Goal: Transaction & Acquisition: Purchase product/service

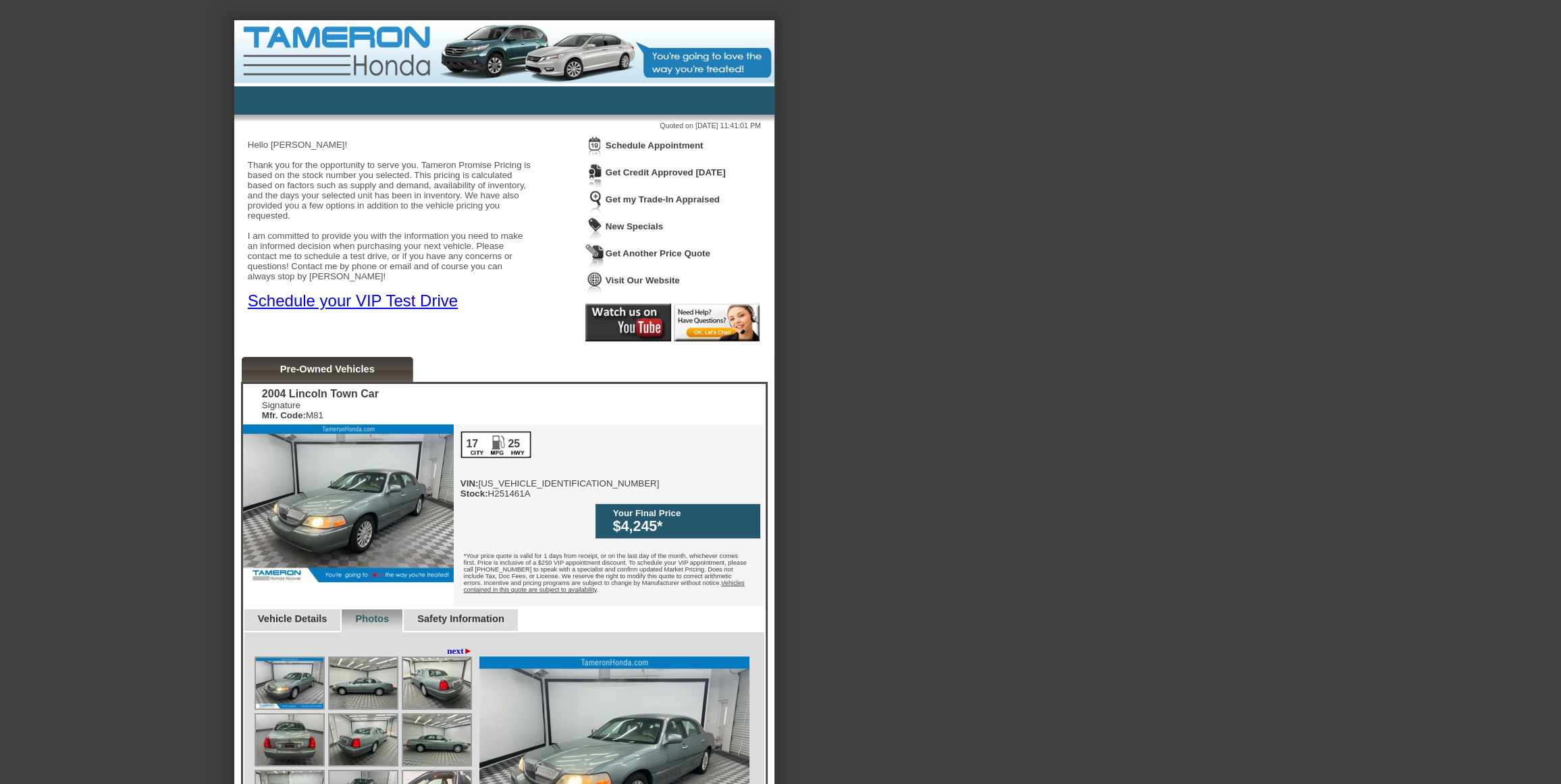
click at [1027, 287] on div "Back To Quote Ralph, Tameron Honda of [GEOGRAPHIC_DATA] is more than happy to s…" at bounding box center [780, 697] width 1561 height 1355
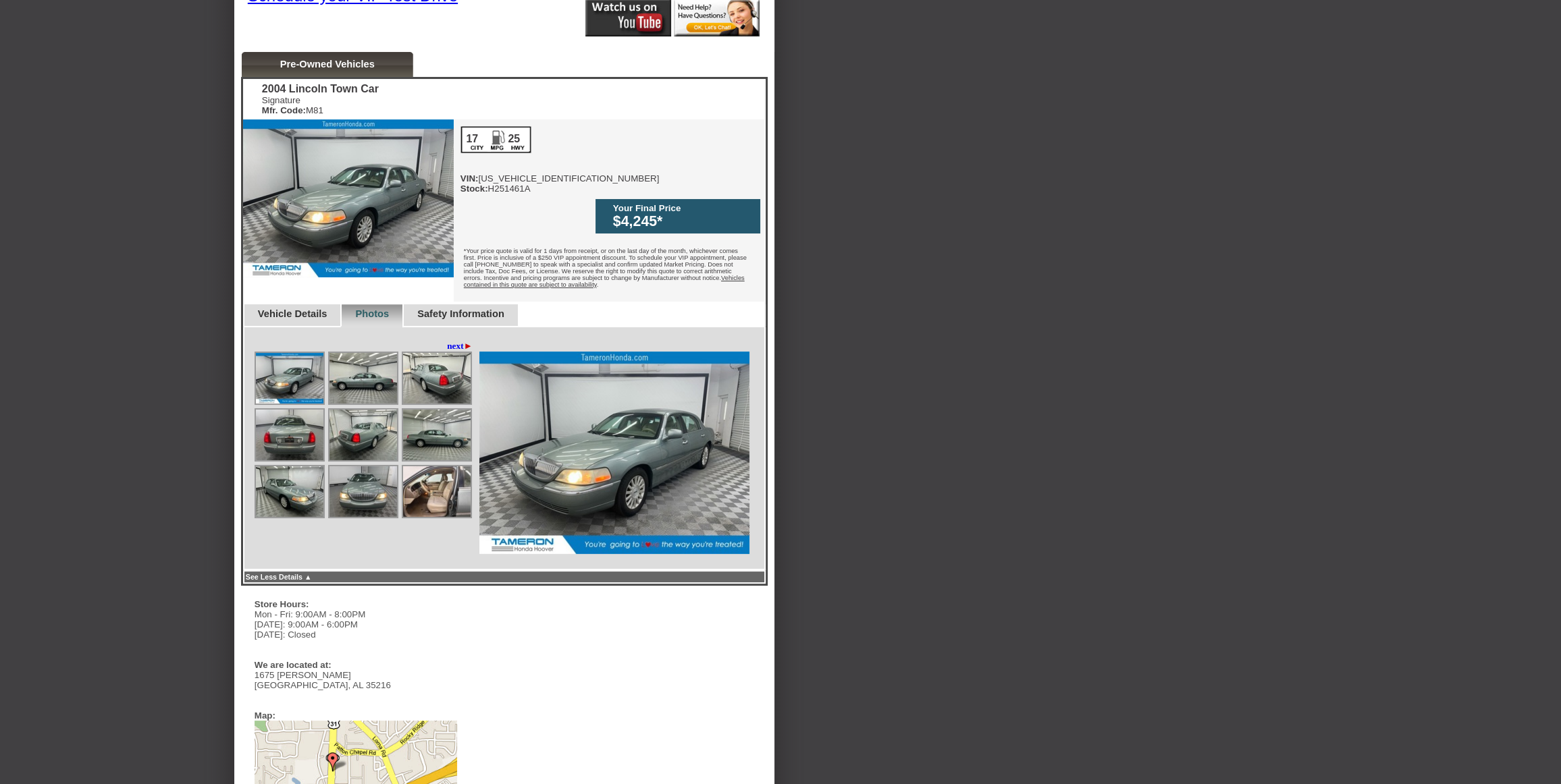
scroll to position [307, 0]
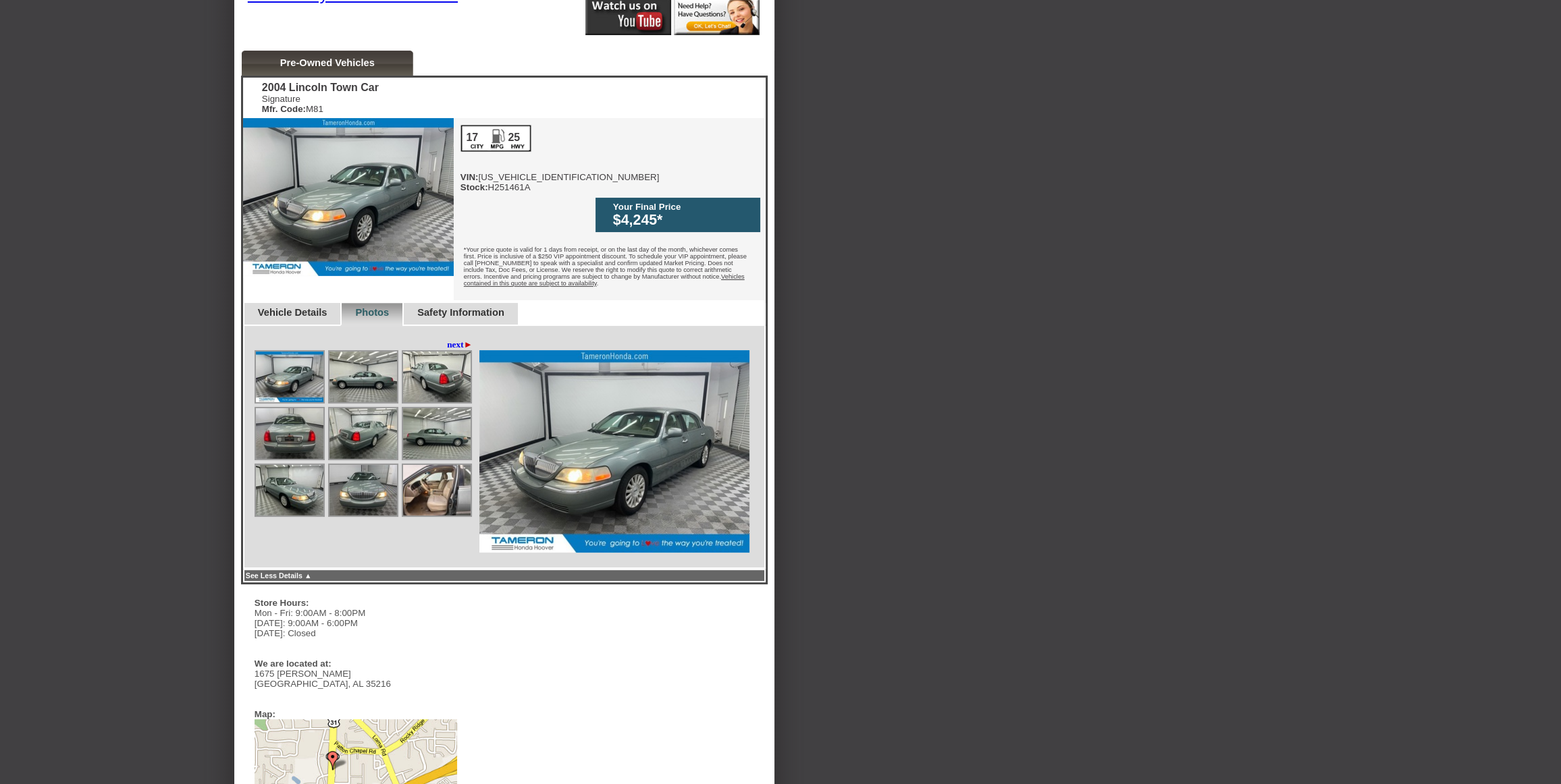
click at [318, 307] on link "Vehicle Details" at bounding box center [293, 312] width 70 height 10
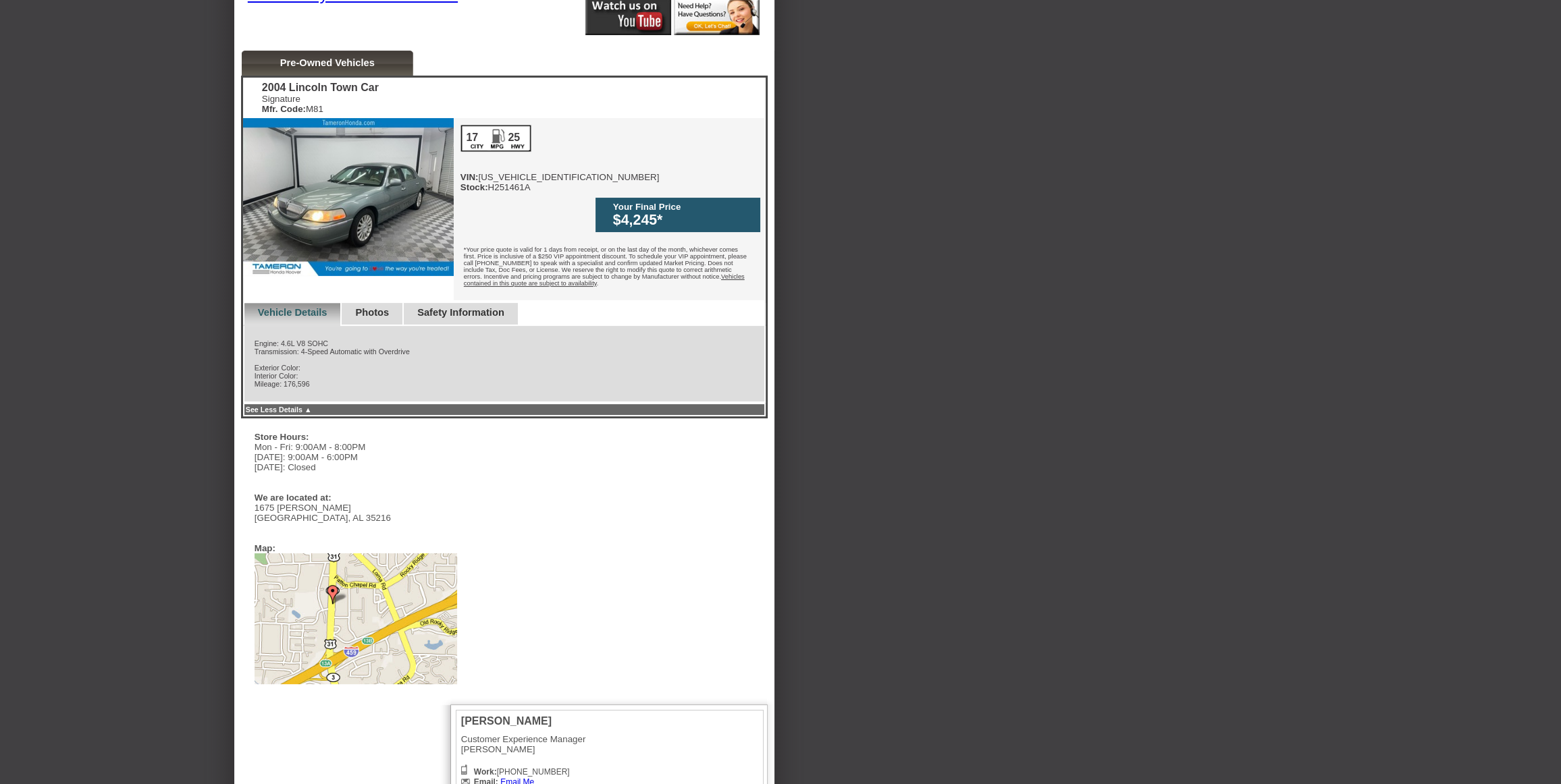
click at [389, 307] on link "Photos" at bounding box center [372, 312] width 34 height 10
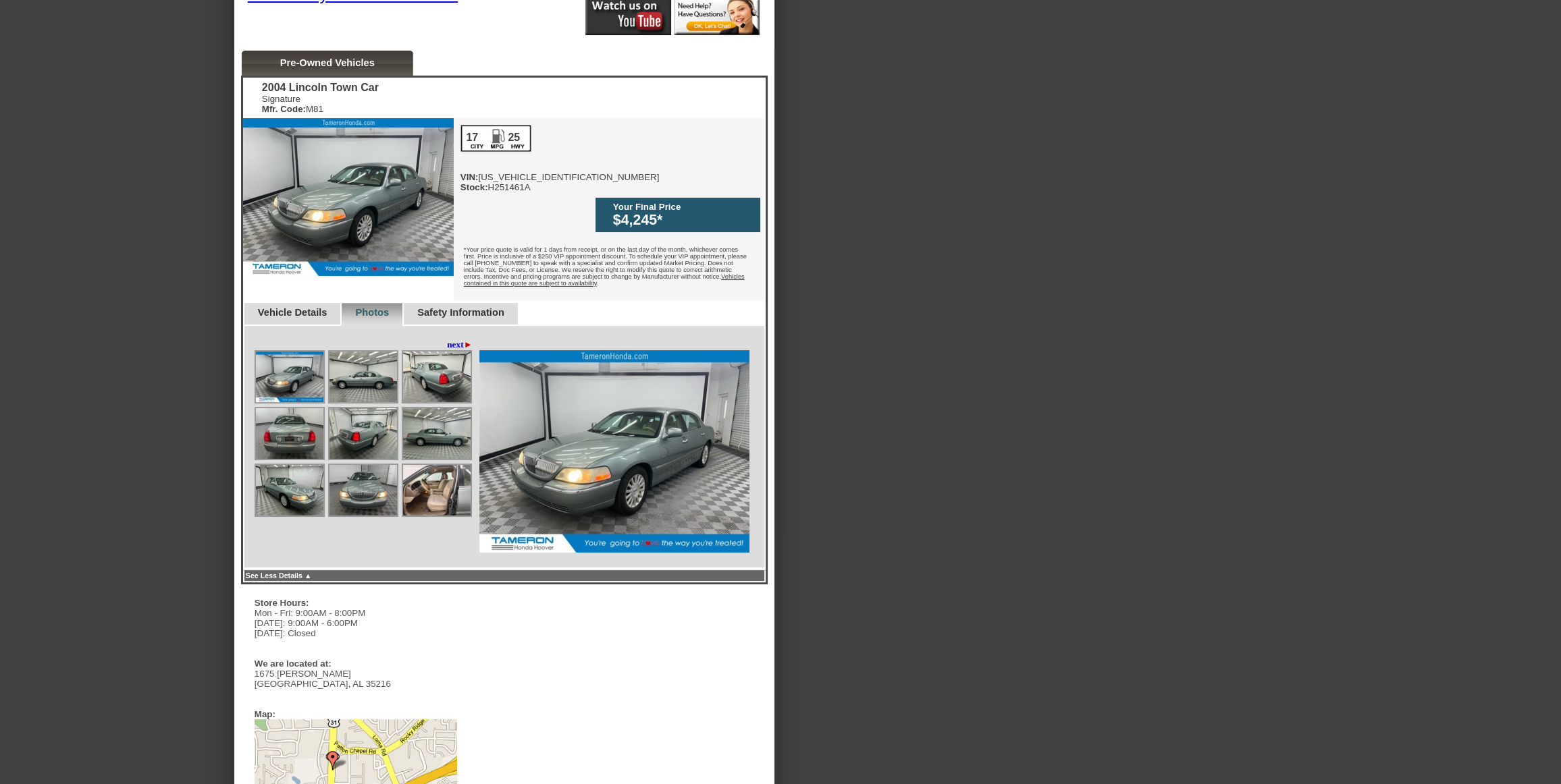
click at [450, 307] on link "Safety Information" at bounding box center [461, 312] width 87 height 10
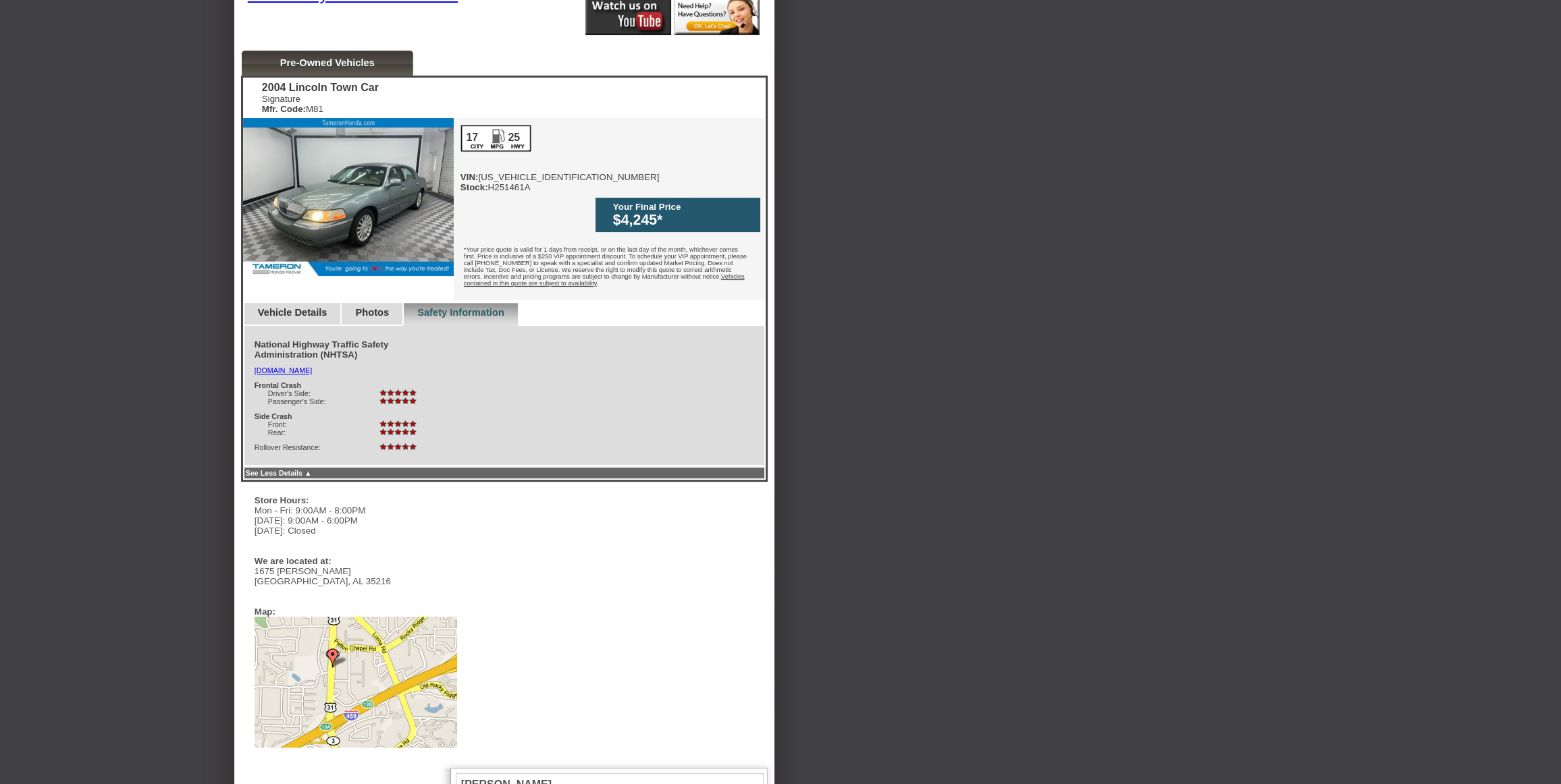
click at [389, 307] on link "Photos" at bounding box center [372, 312] width 34 height 10
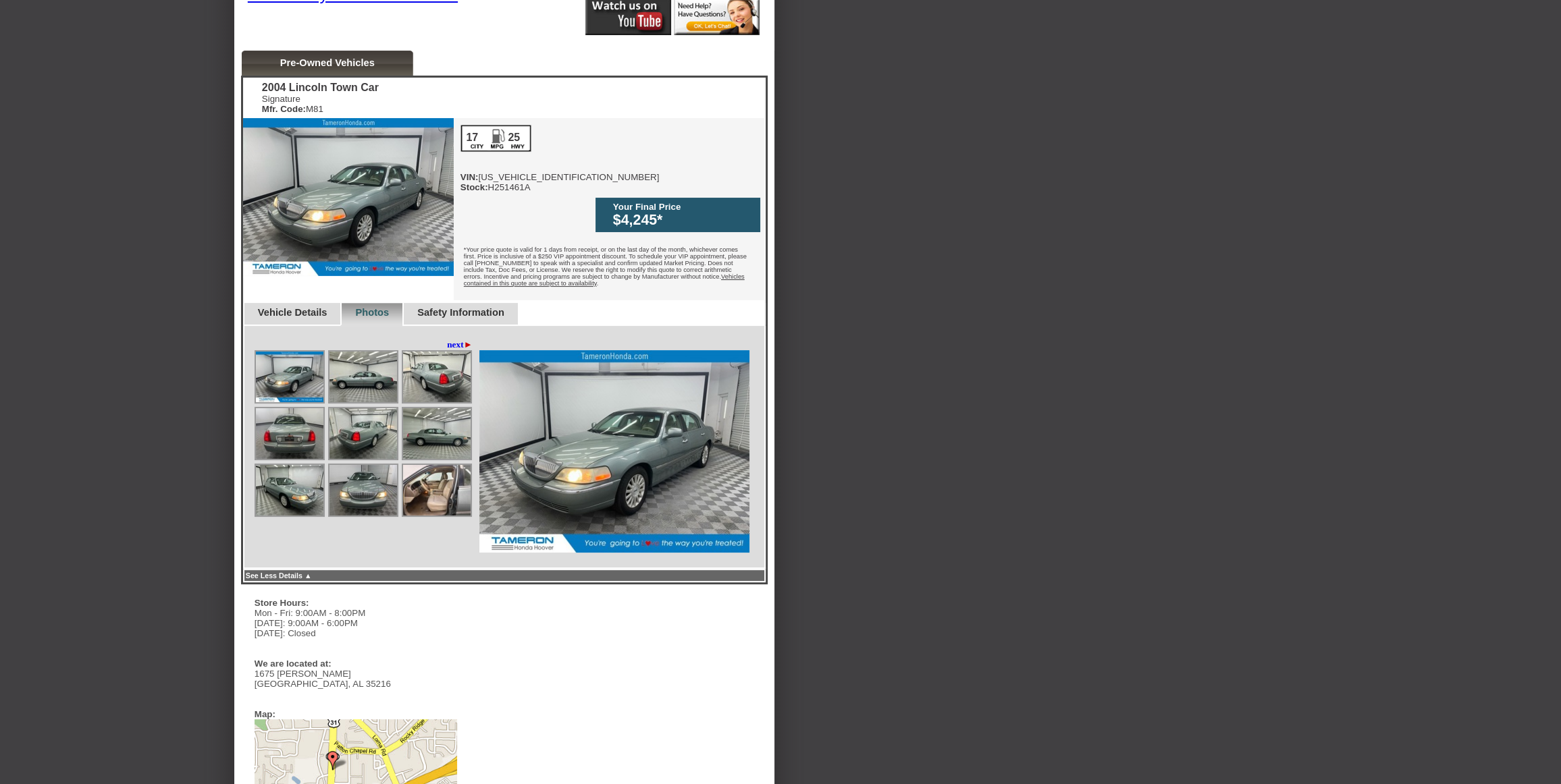
click at [453, 465] on img at bounding box center [437, 491] width 67 height 51
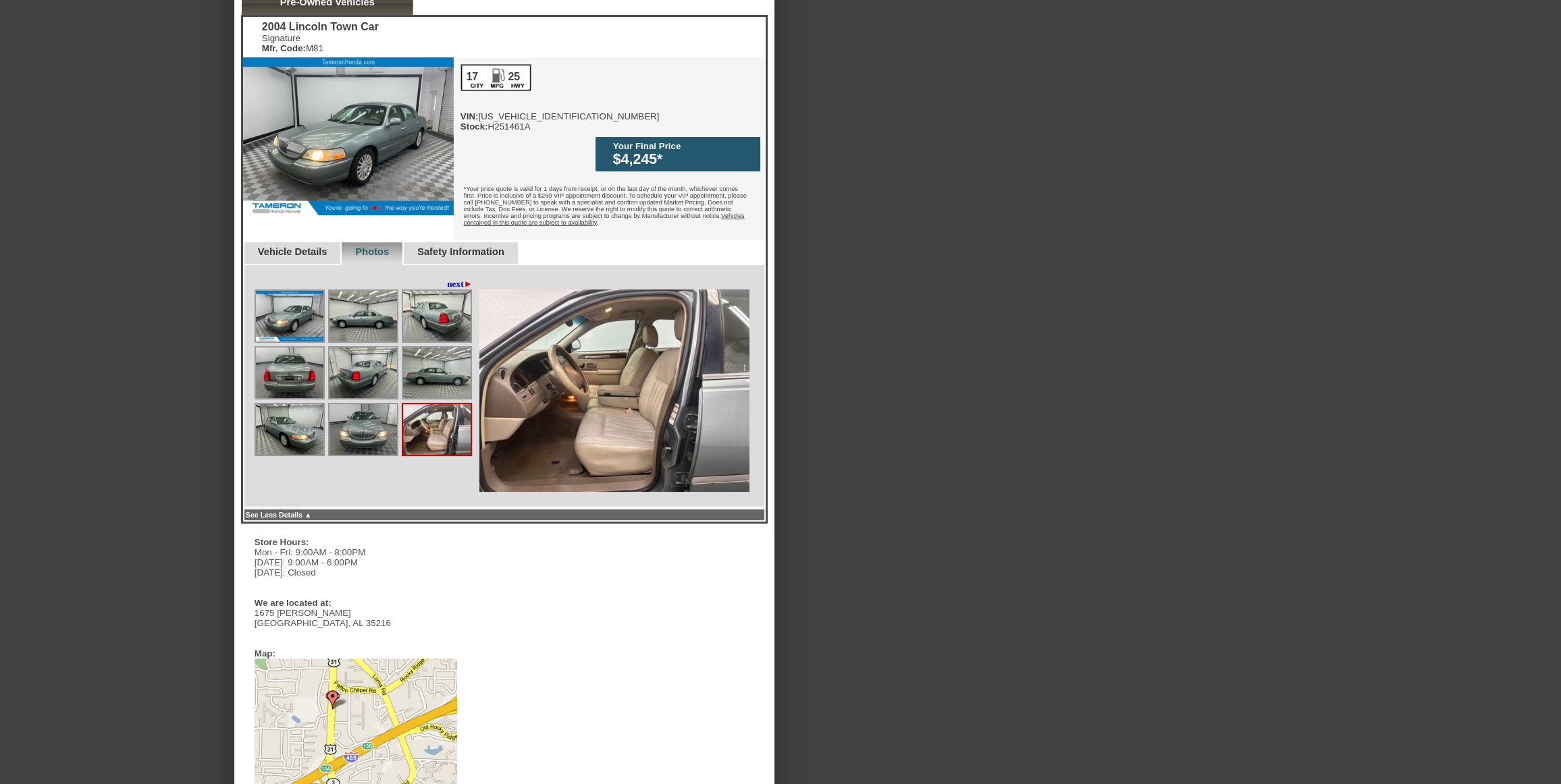
scroll to position [368, 0]
click at [638, 381] on img at bounding box center [614, 390] width 270 height 203
click at [467, 278] on span "►" at bounding box center [468, 284] width 9 height 10
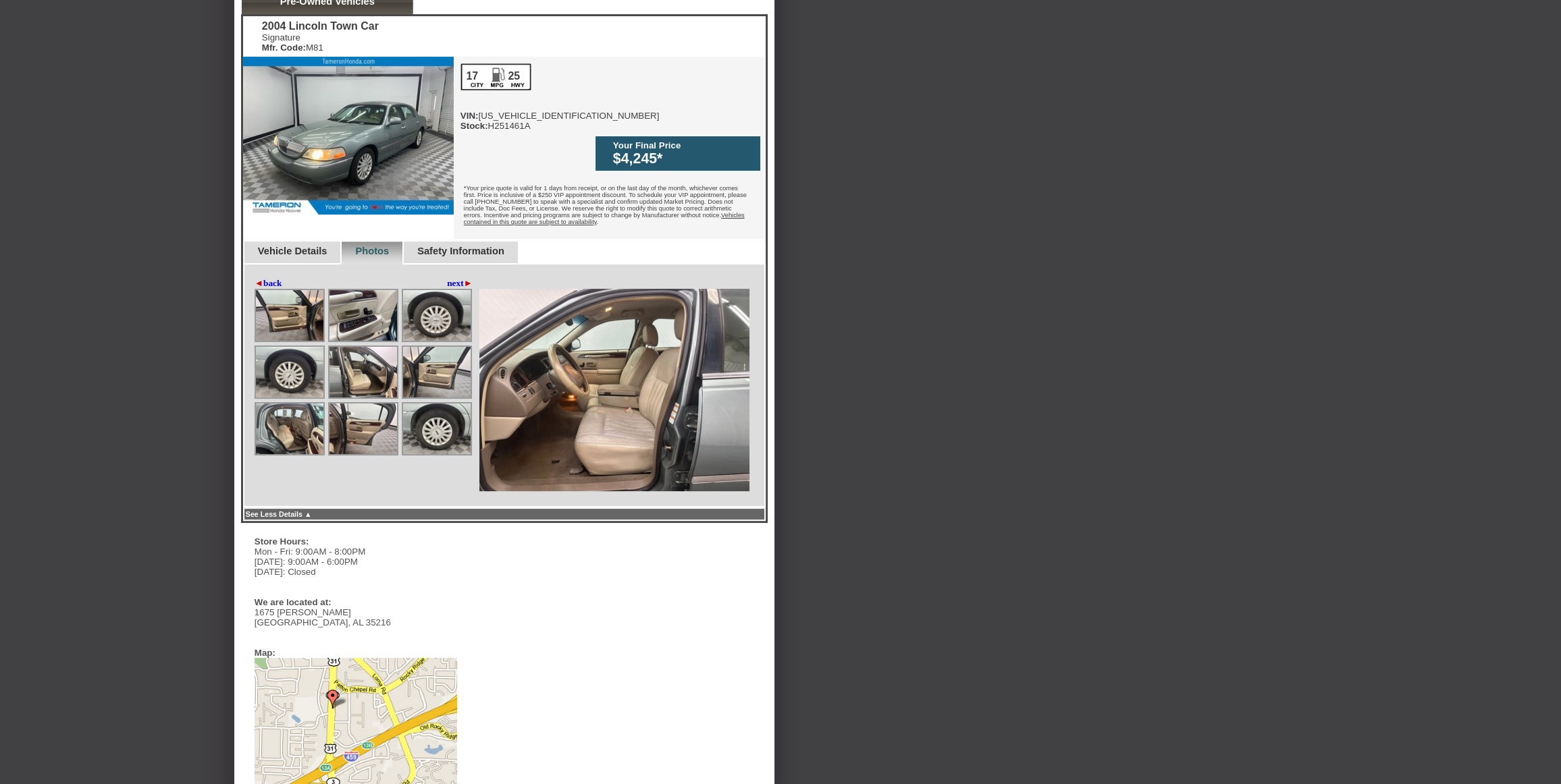
click at [467, 278] on span "►" at bounding box center [468, 284] width 9 height 10
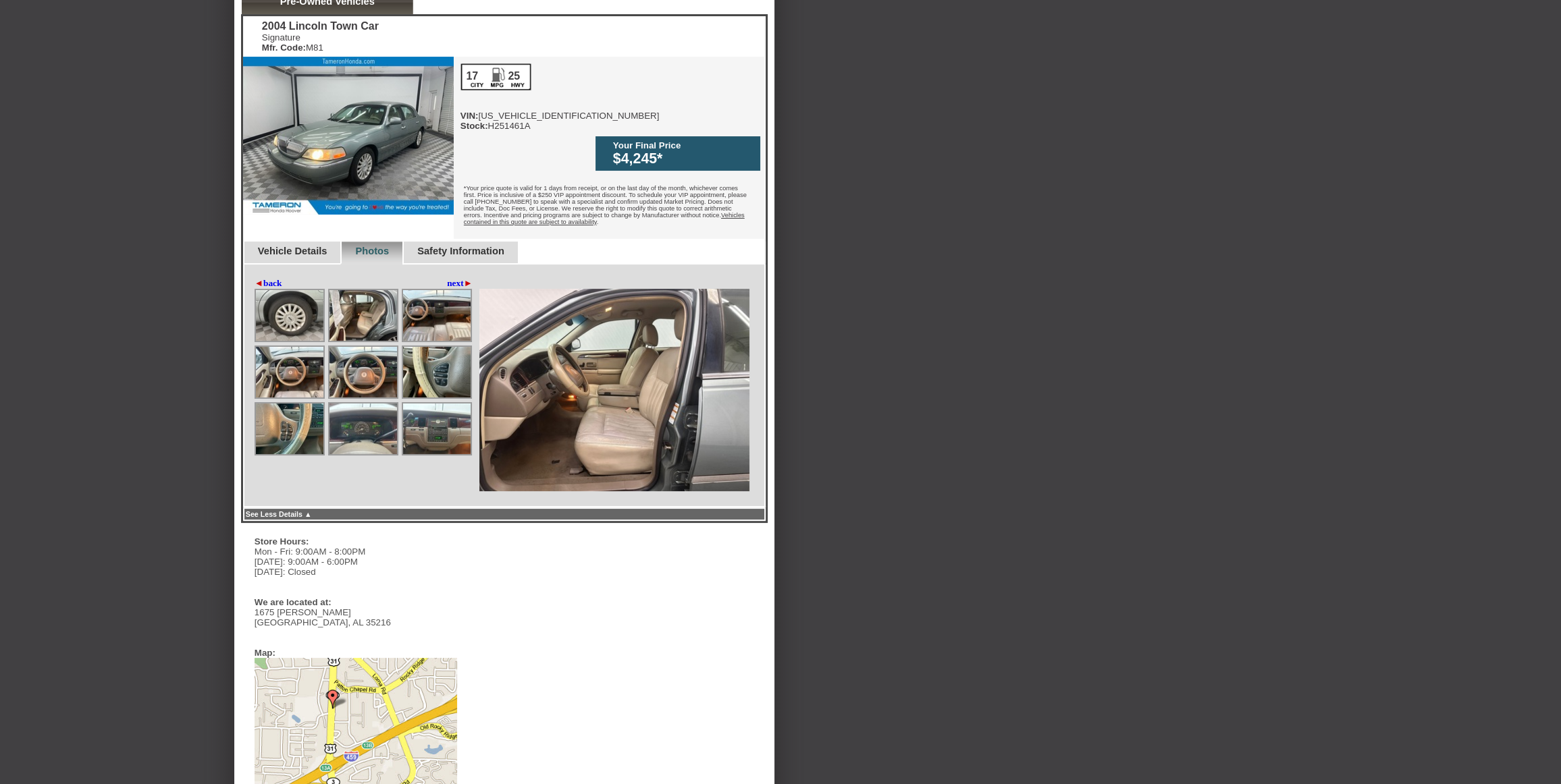
click at [366, 429] on img at bounding box center [363, 429] width 67 height 51
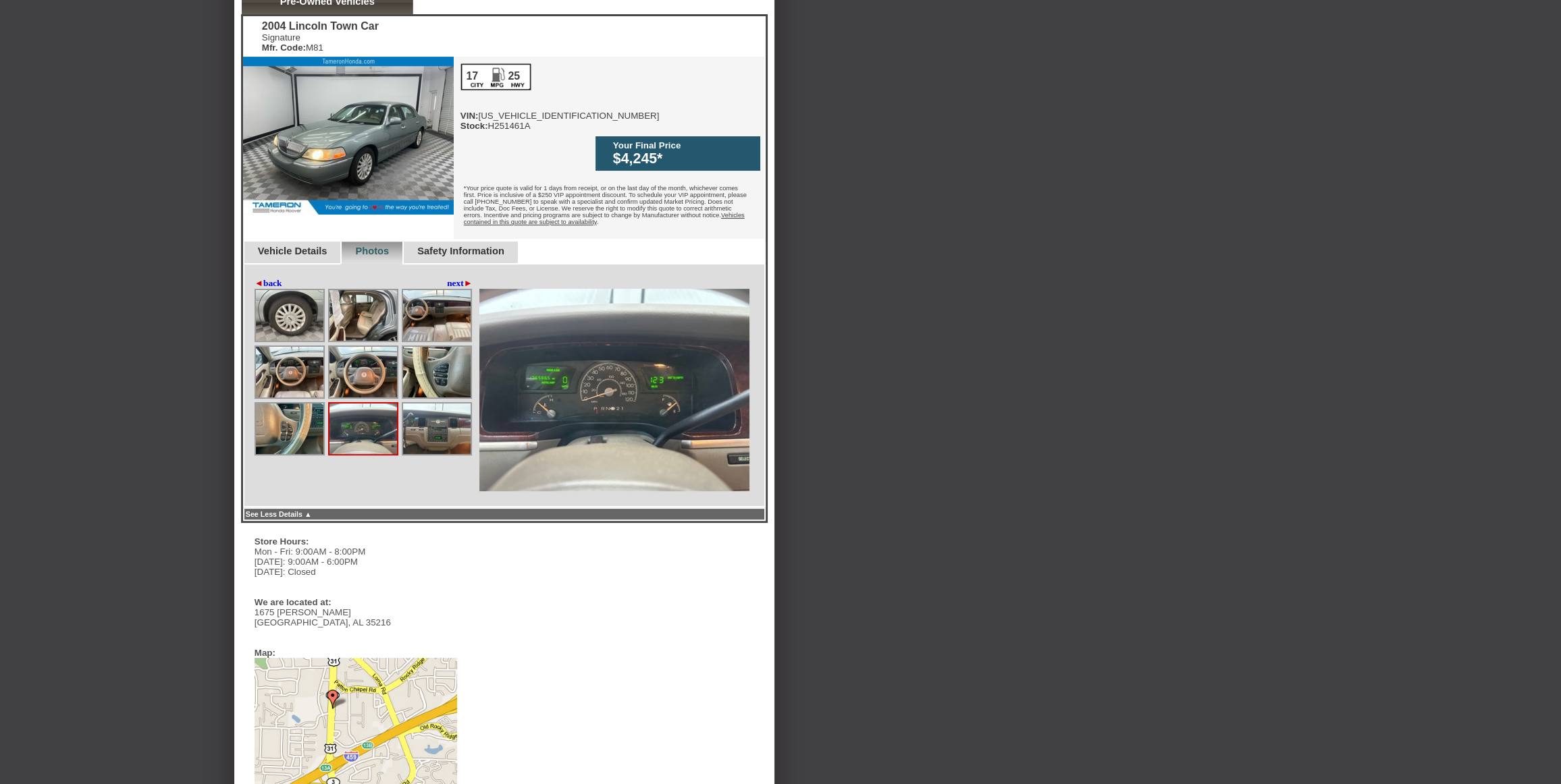
click at [409, 406] on img at bounding box center [437, 429] width 67 height 51
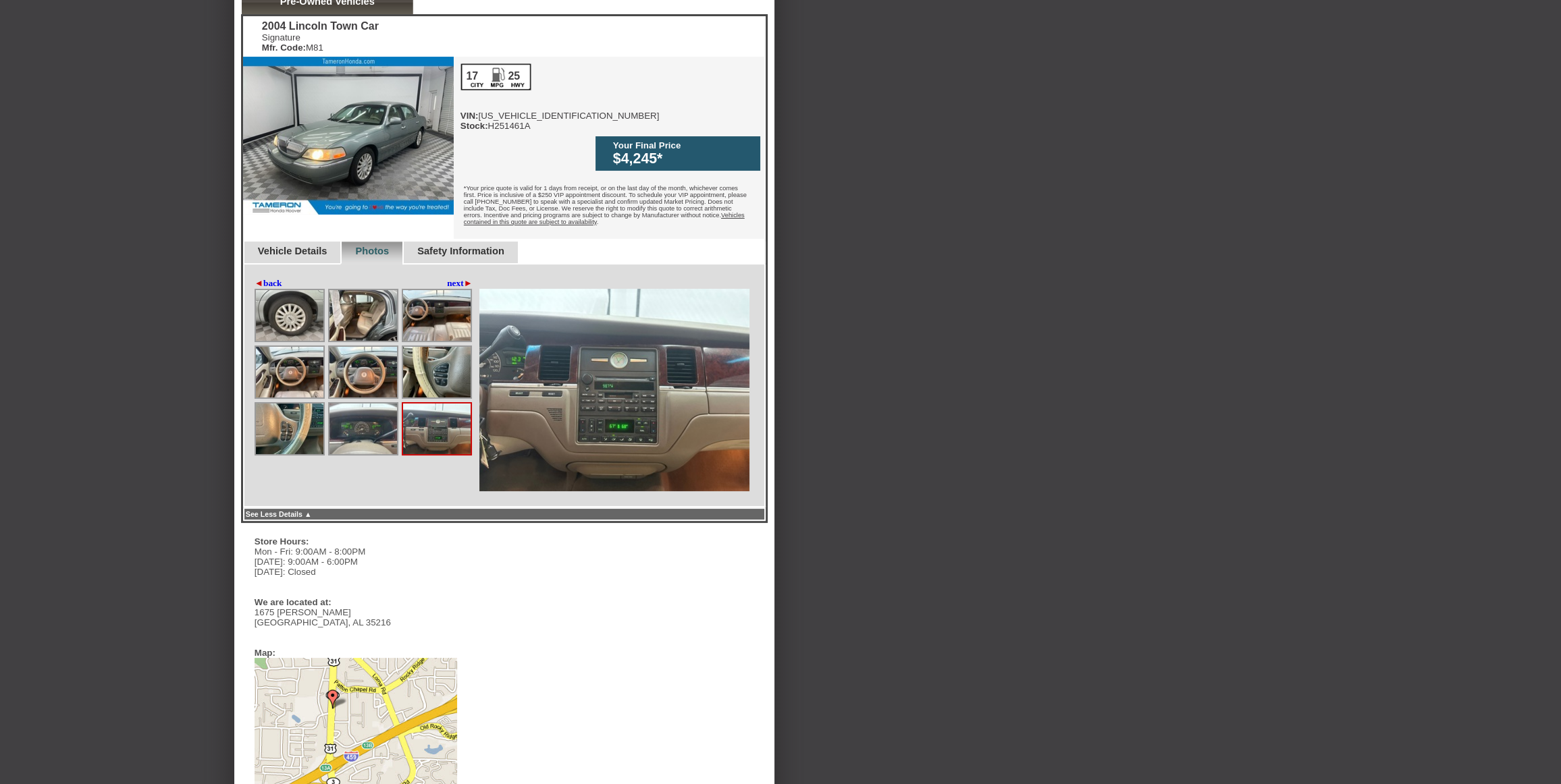
click at [543, 376] on img at bounding box center [614, 390] width 270 height 203
click at [343, 290] on img at bounding box center [363, 316] width 67 height 51
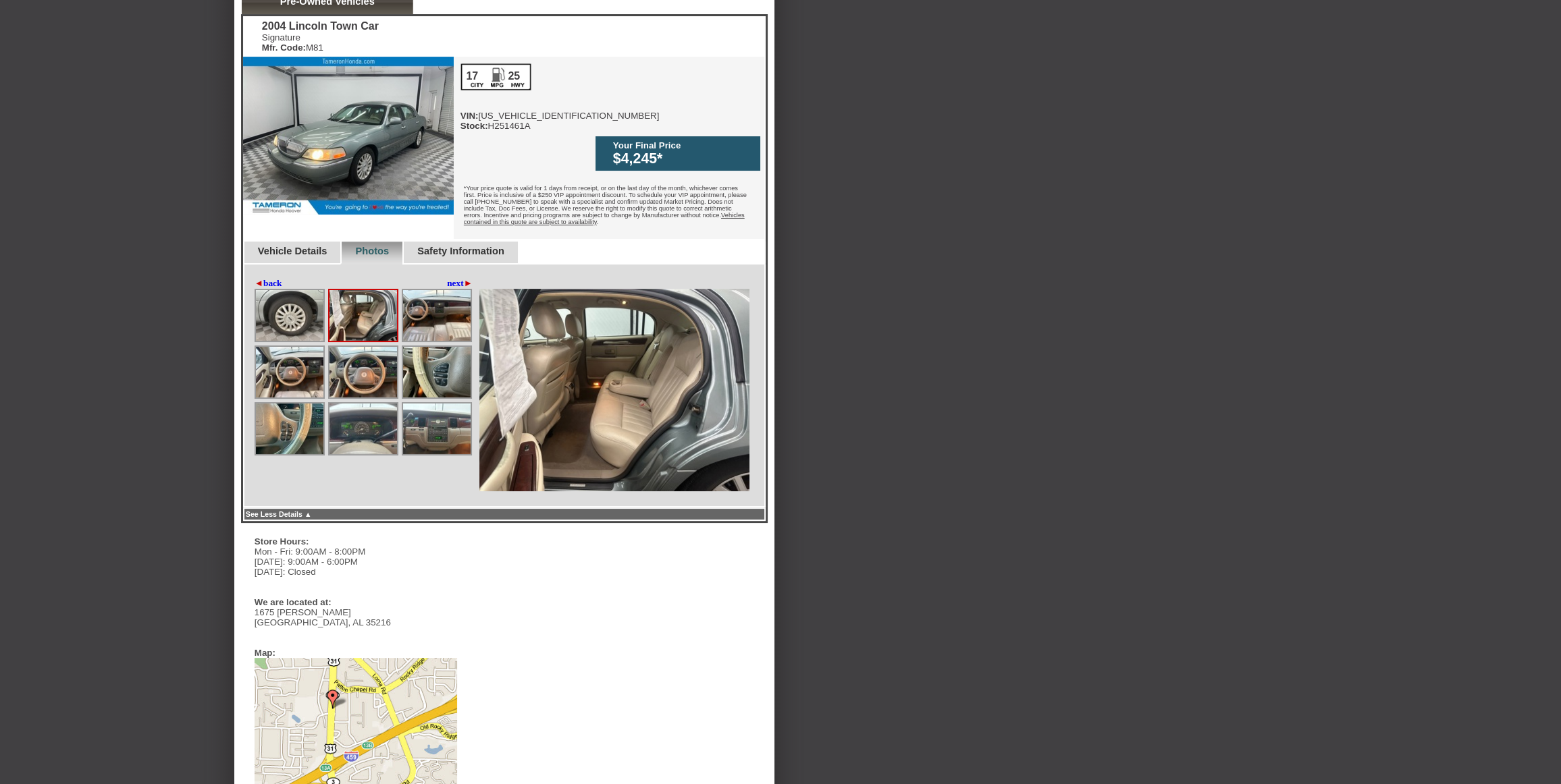
click at [354, 347] on img at bounding box center [363, 373] width 67 height 51
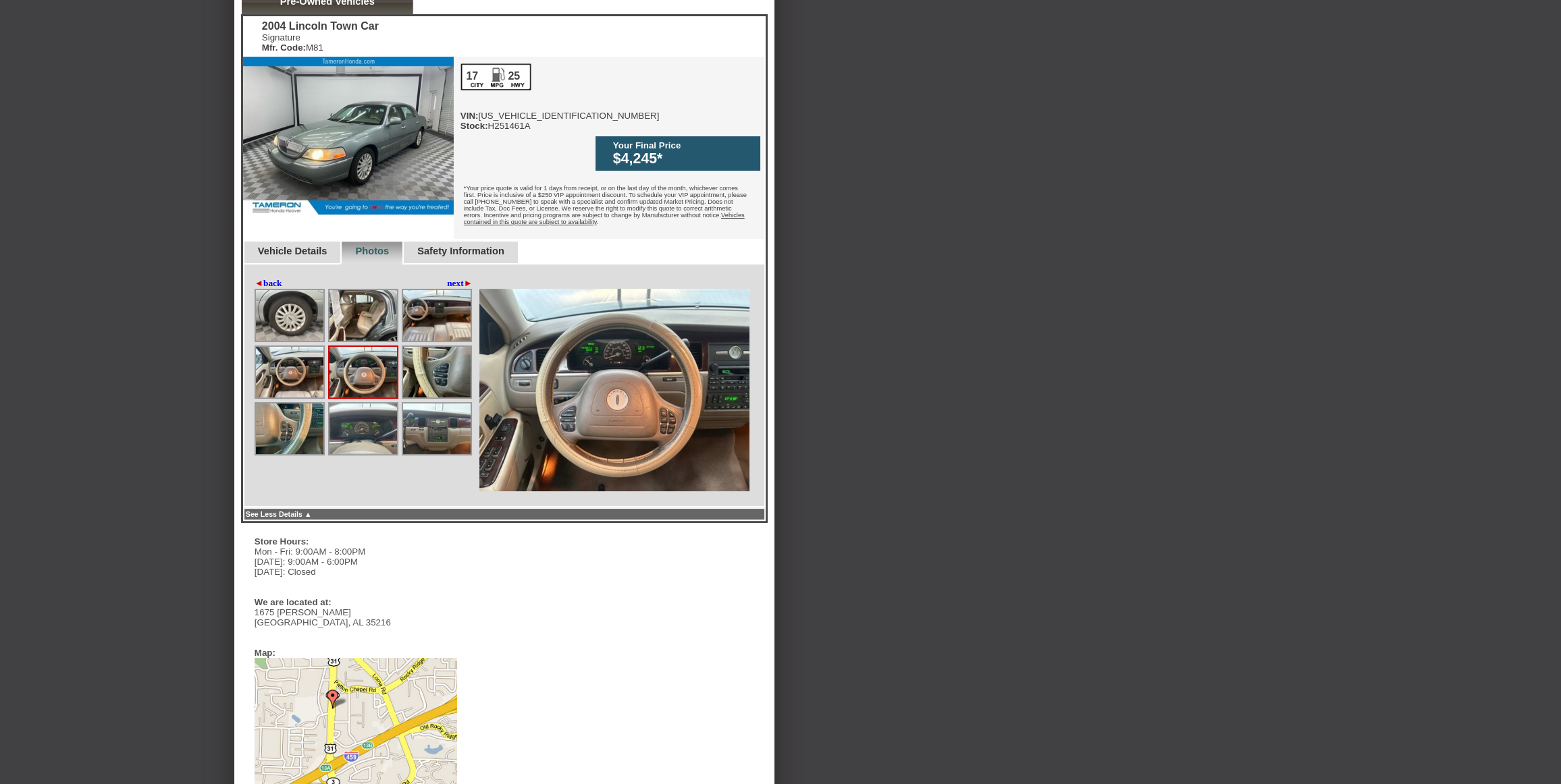
click at [370, 403] on img at bounding box center [363, 429] width 67 height 51
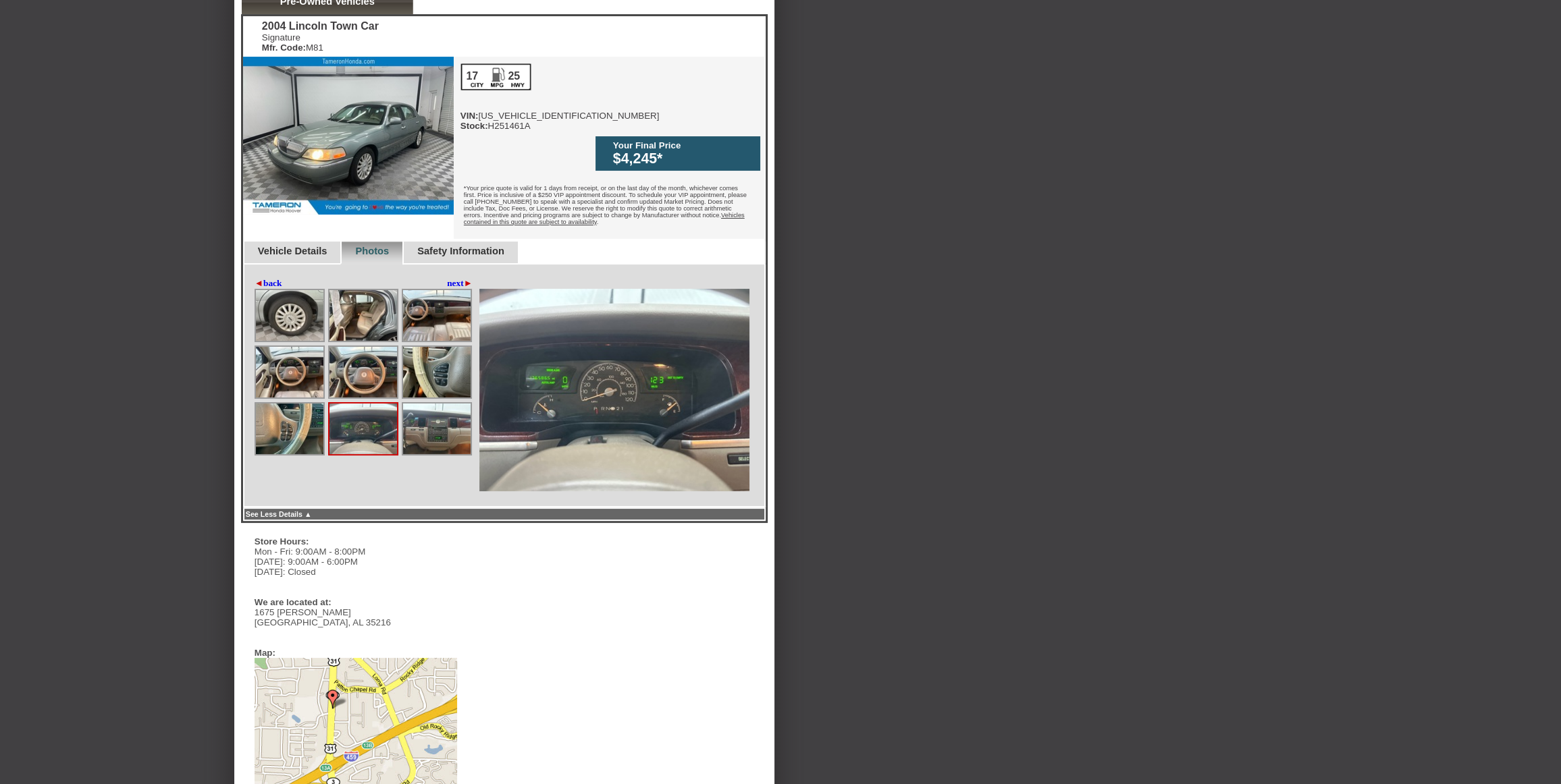
click at [465, 278] on span "►" at bounding box center [468, 284] width 9 height 10
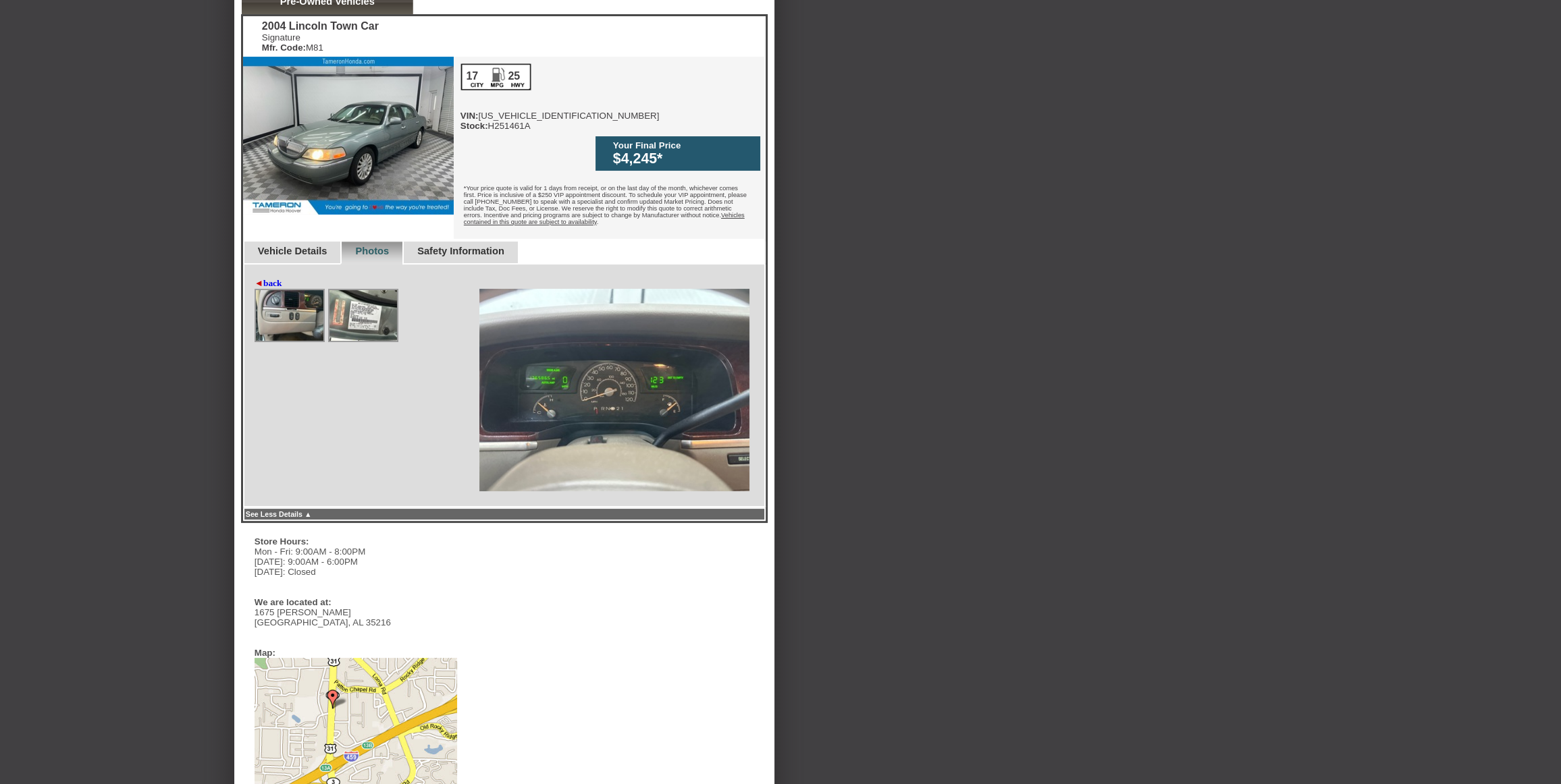
click at [394, 296] on img at bounding box center [363, 316] width 67 height 51
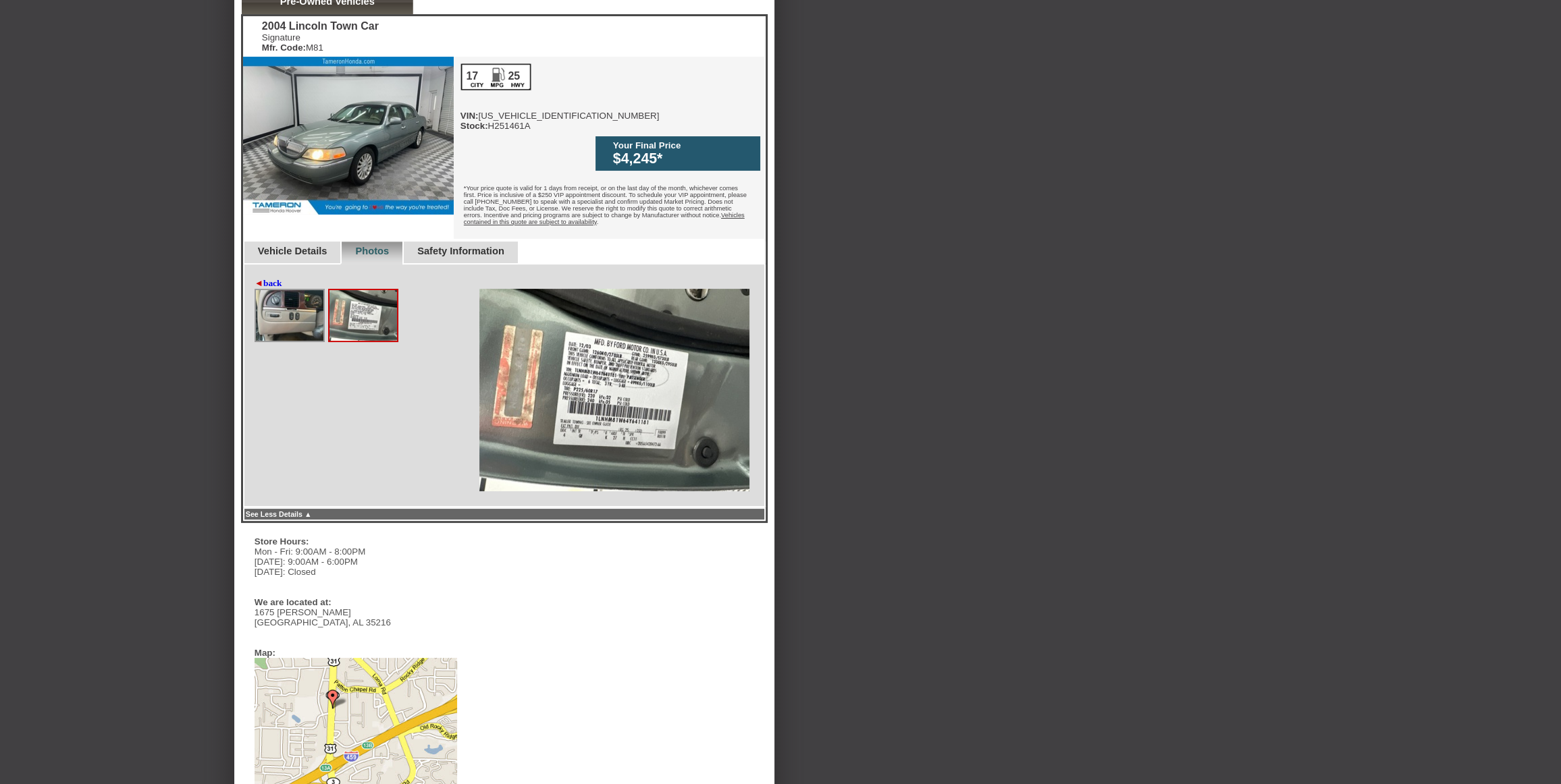
click at [293, 308] on img at bounding box center [290, 316] width 67 height 51
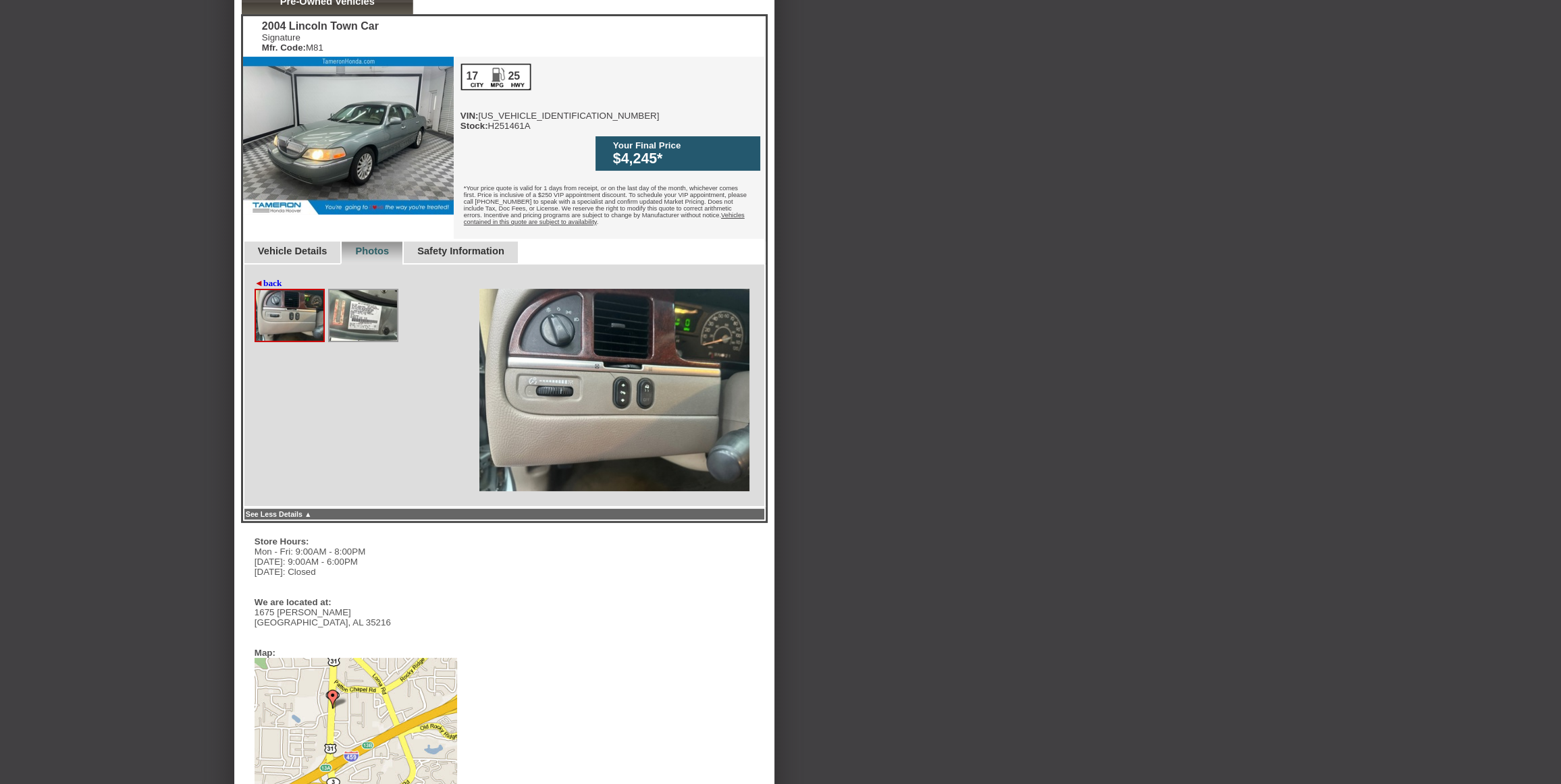
click at [590, 354] on img at bounding box center [614, 390] width 270 height 203
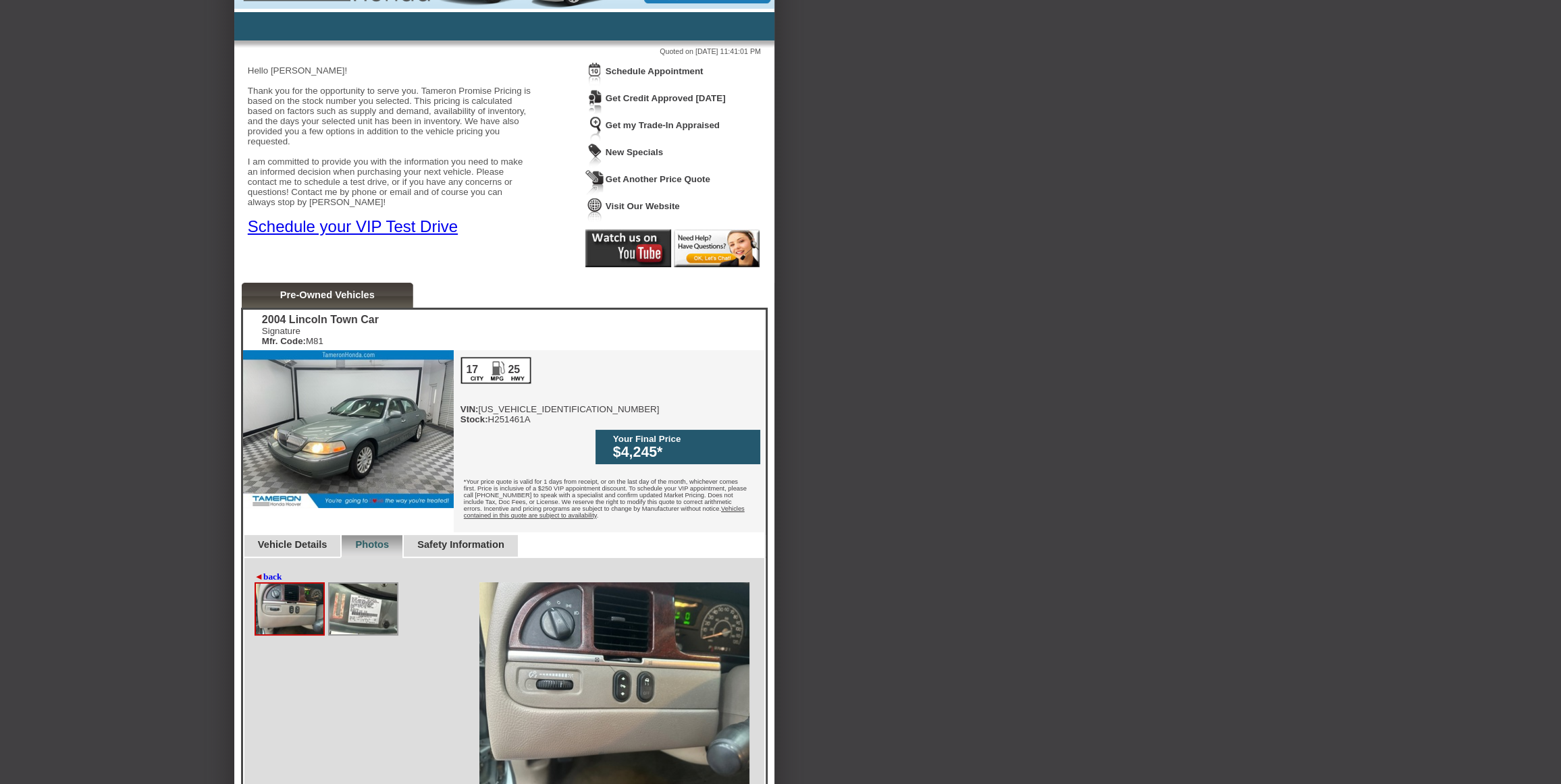
scroll to position [0, 0]
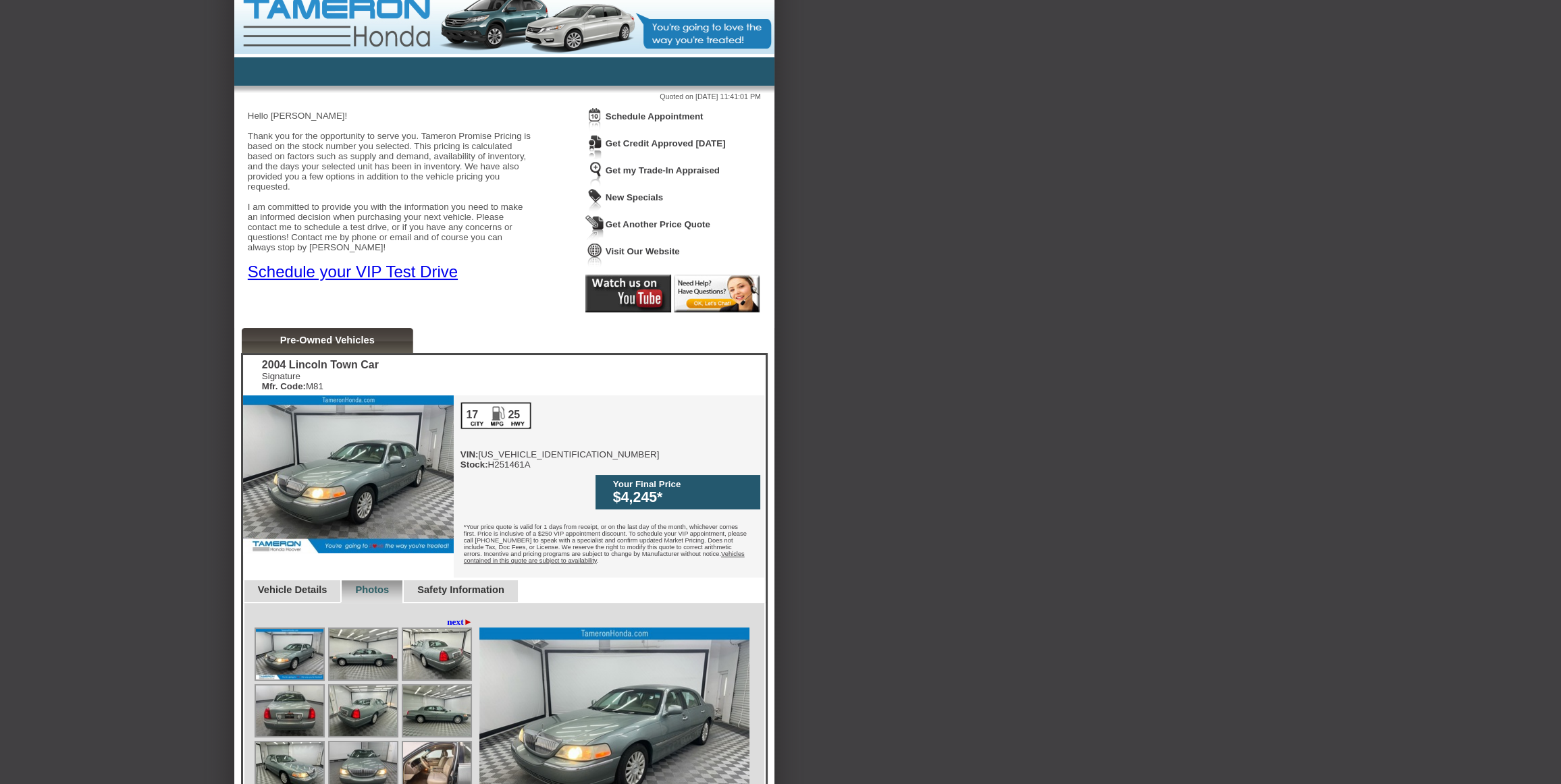
scroll to position [9, 0]
